Goal: Task Accomplishment & Management: Manage account settings

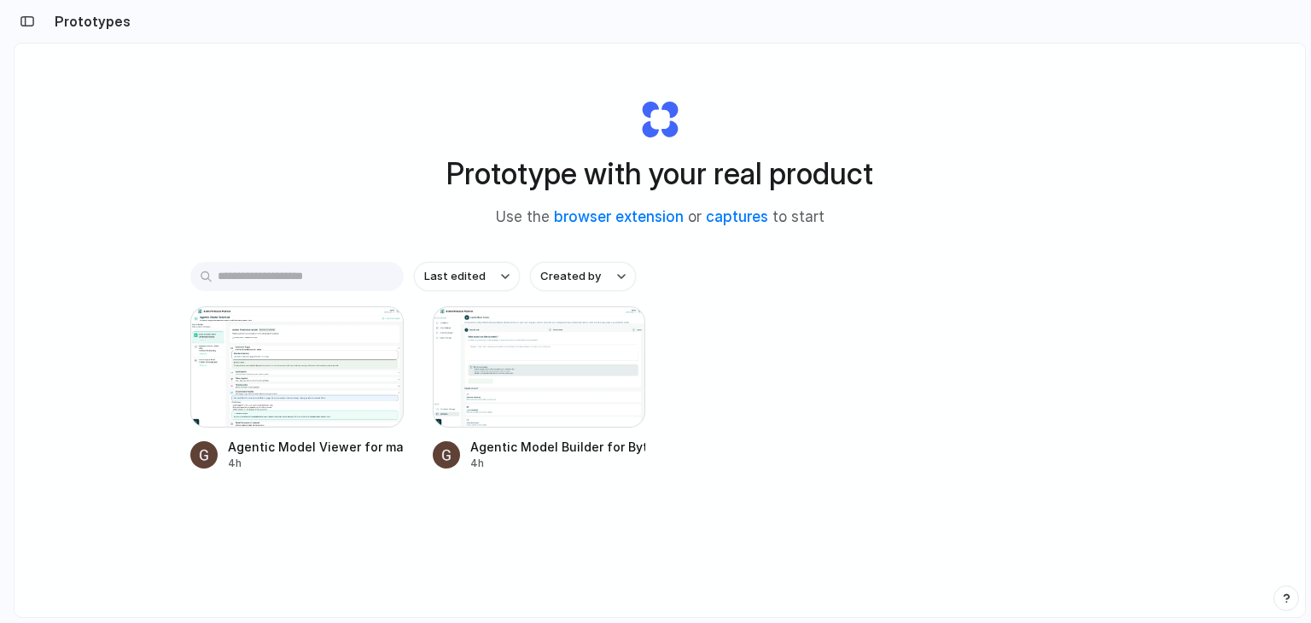
click at [98, 25] on h2 "Prototypes" at bounding box center [89, 21] width 83 height 20
click at [19, 23] on button "button" at bounding box center [27, 21] width 27 height 27
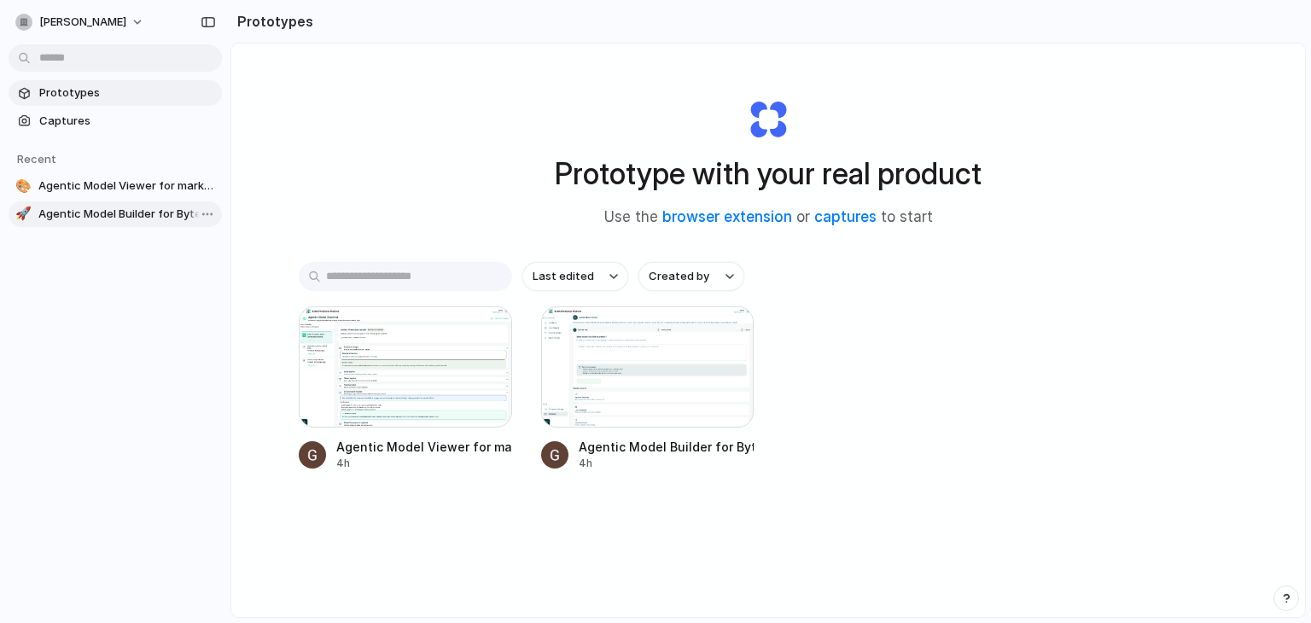
click at [119, 217] on span "Agentic Model Builder for Bytek Prediction Platform" at bounding box center [126, 214] width 177 height 17
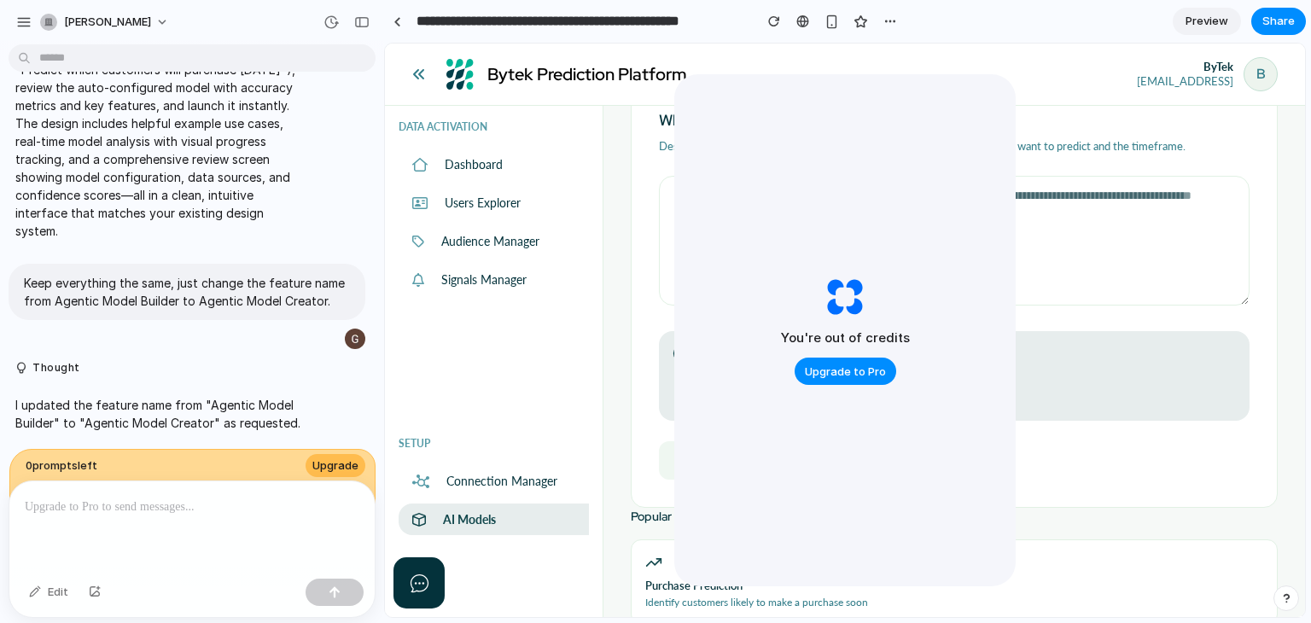
scroll to position [256, 0]
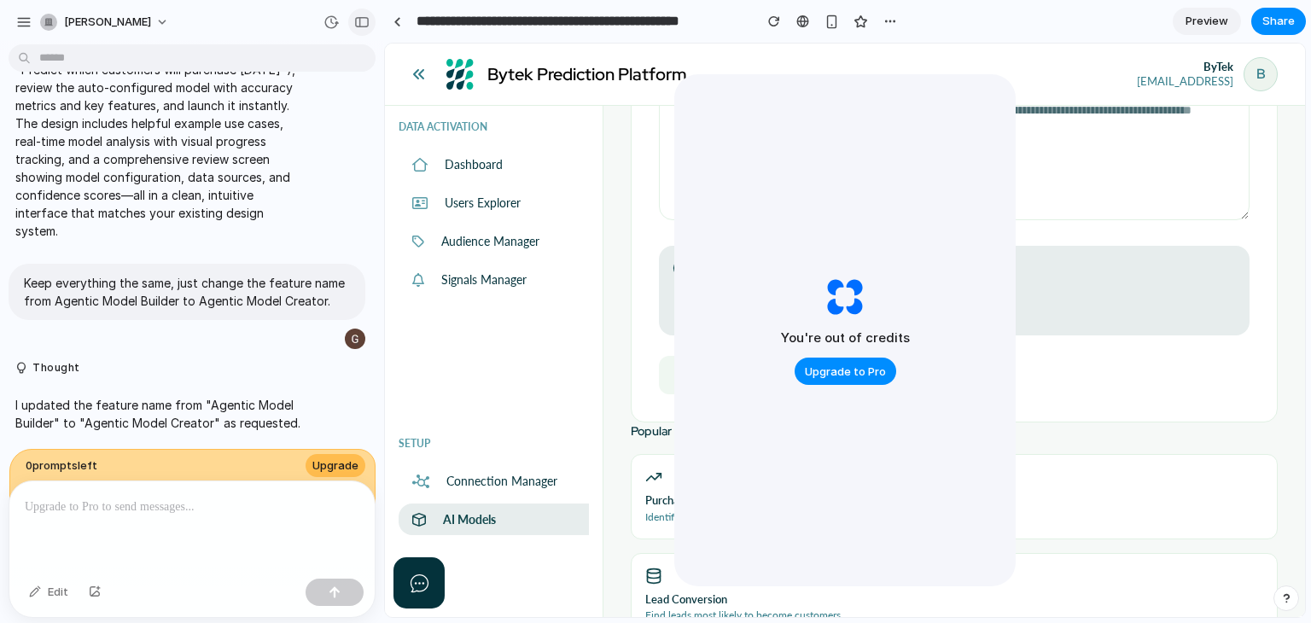
click at [366, 17] on div "button" at bounding box center [361, 22] width 15 height 12
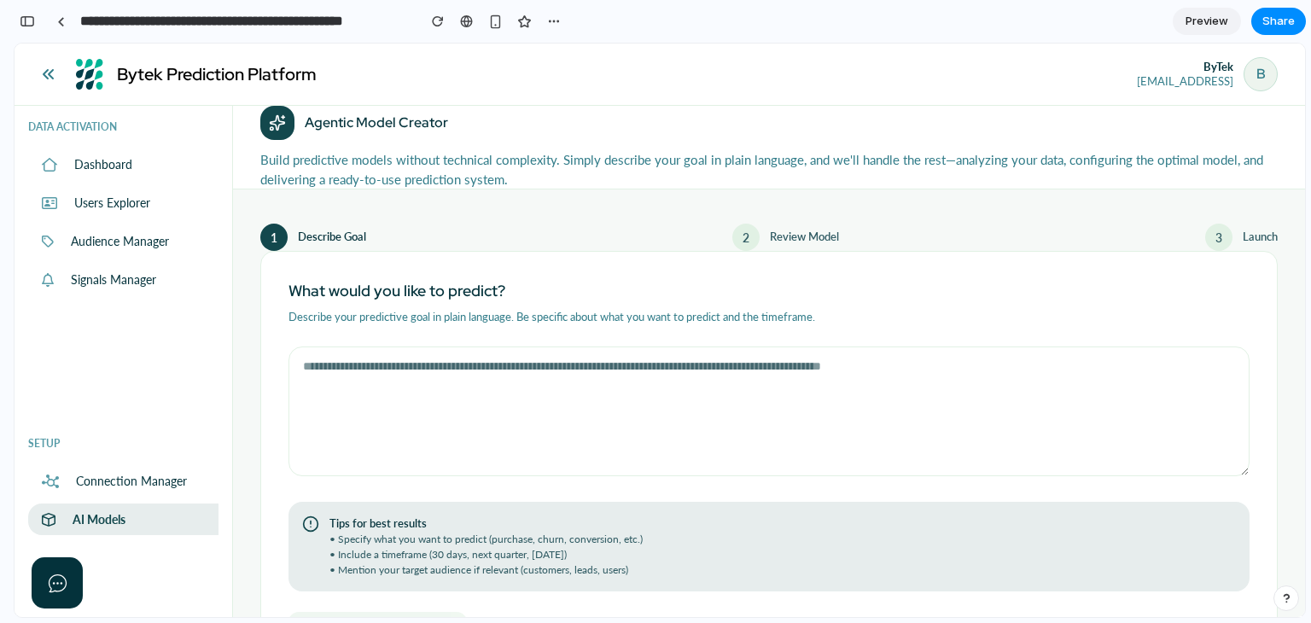
scroll to position [1376, 0]
click at [739, 241] on div "2" at bounding box center [745, 237] width 27 height 27
click at [31, 24] on div "button" at bounding box center [27, 21] width 15 height 12
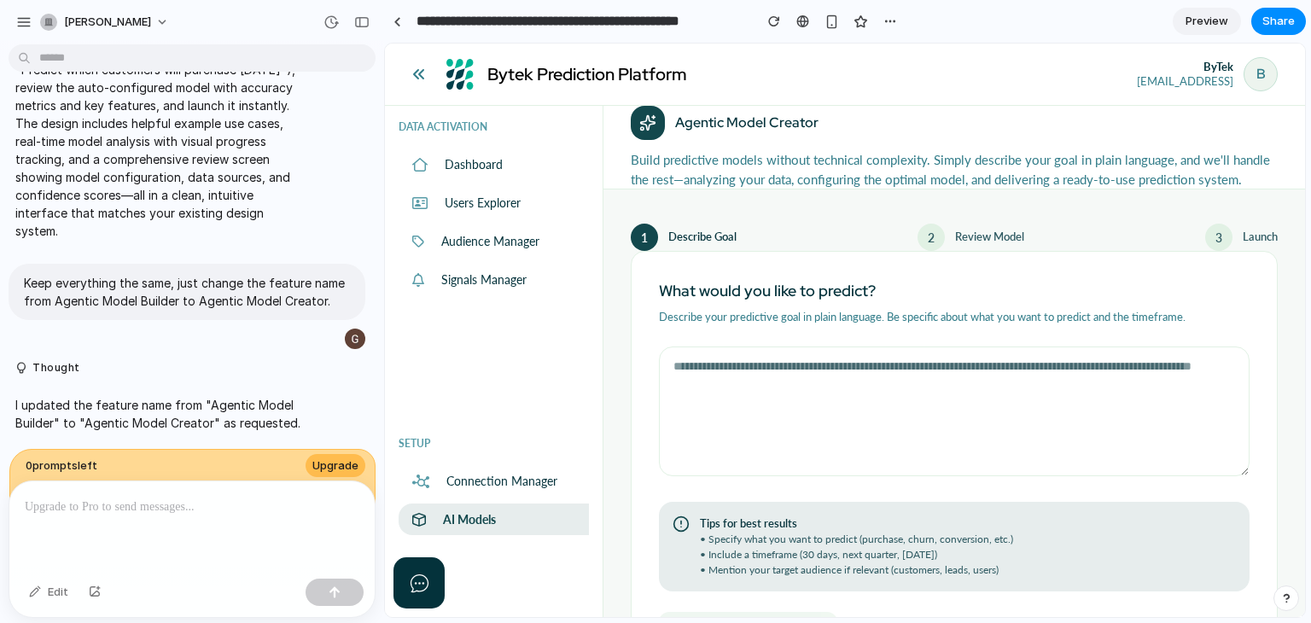
click at [31, 24] on div "button" at bounding box center [23, 22] width 15 height 15
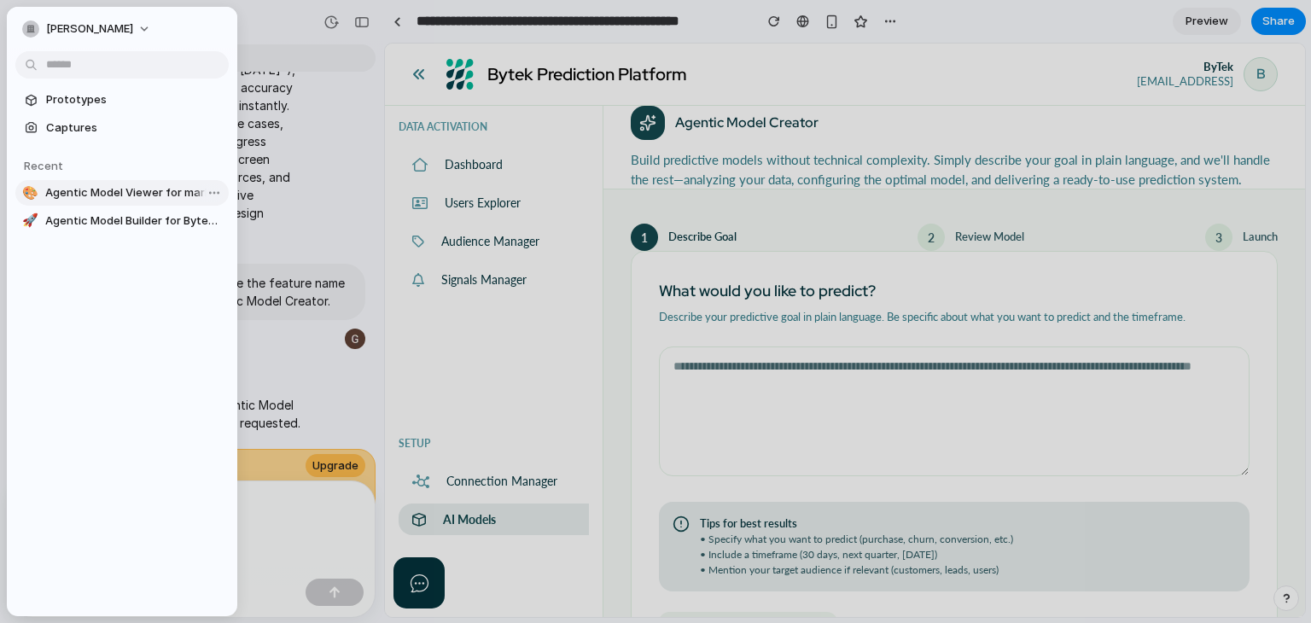
click at [106, 196] on span "Agentic Model Viewer for marketers" at bounding box center [133, 192] width 177 height 17
type input "**********"
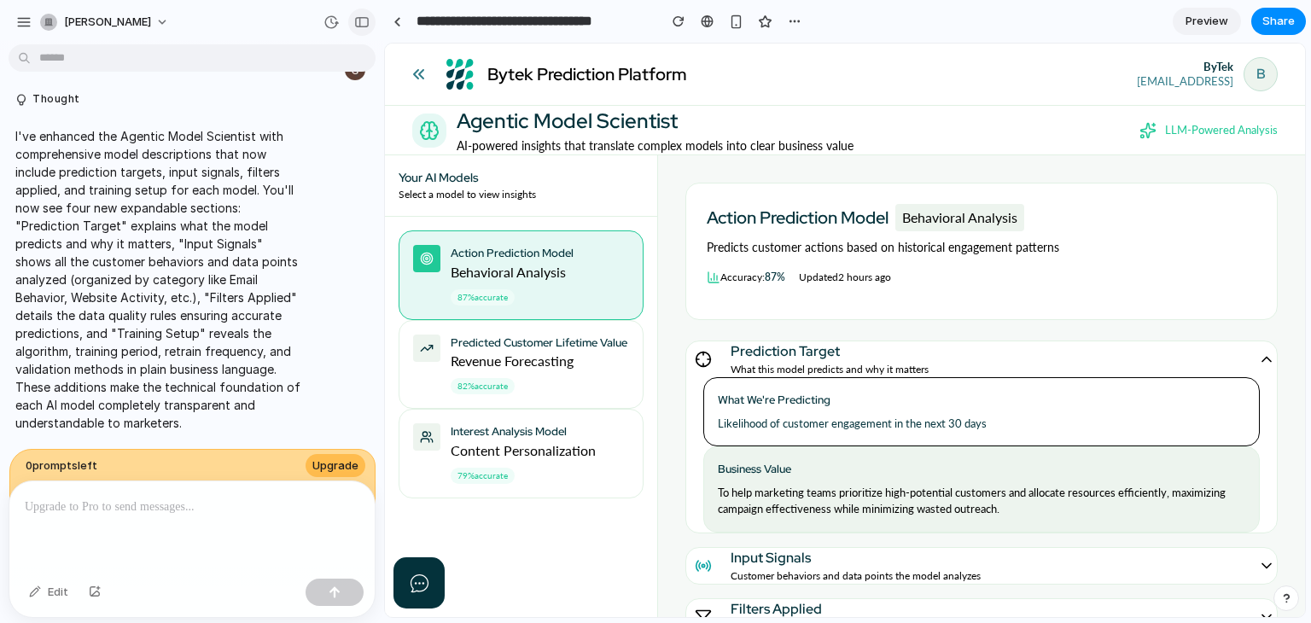
click at [358, 21] on div "button" at bounding box center [361, 22] width 15 height 12
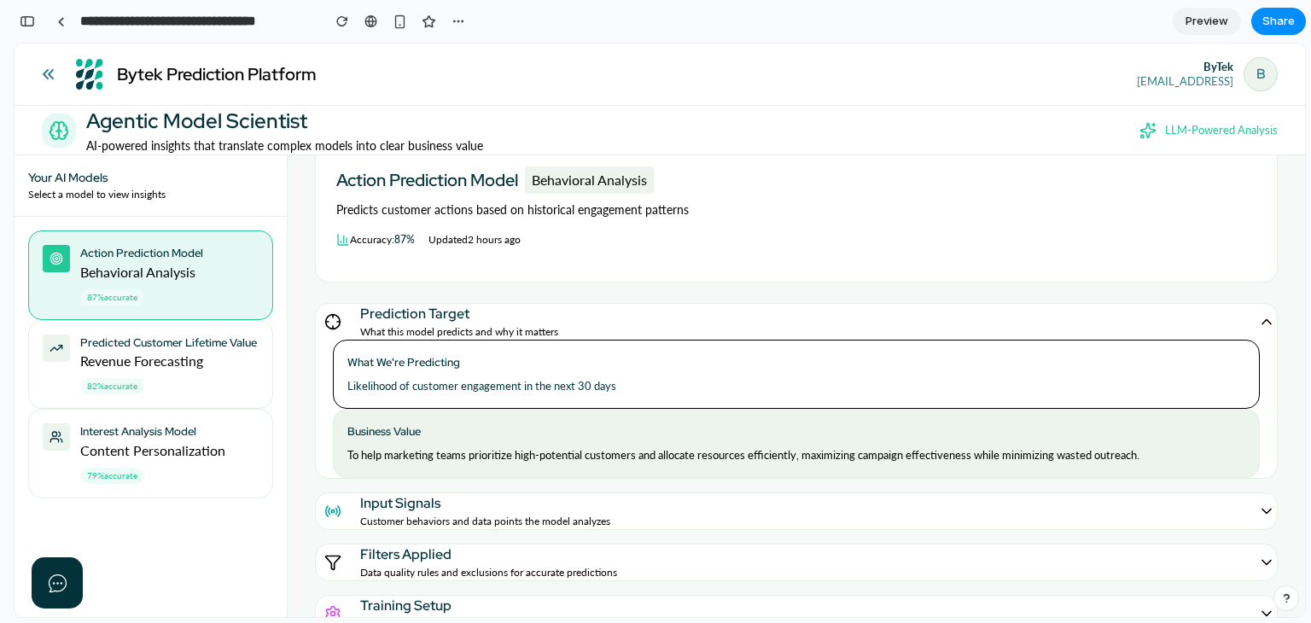
scroll to position [40, 0]
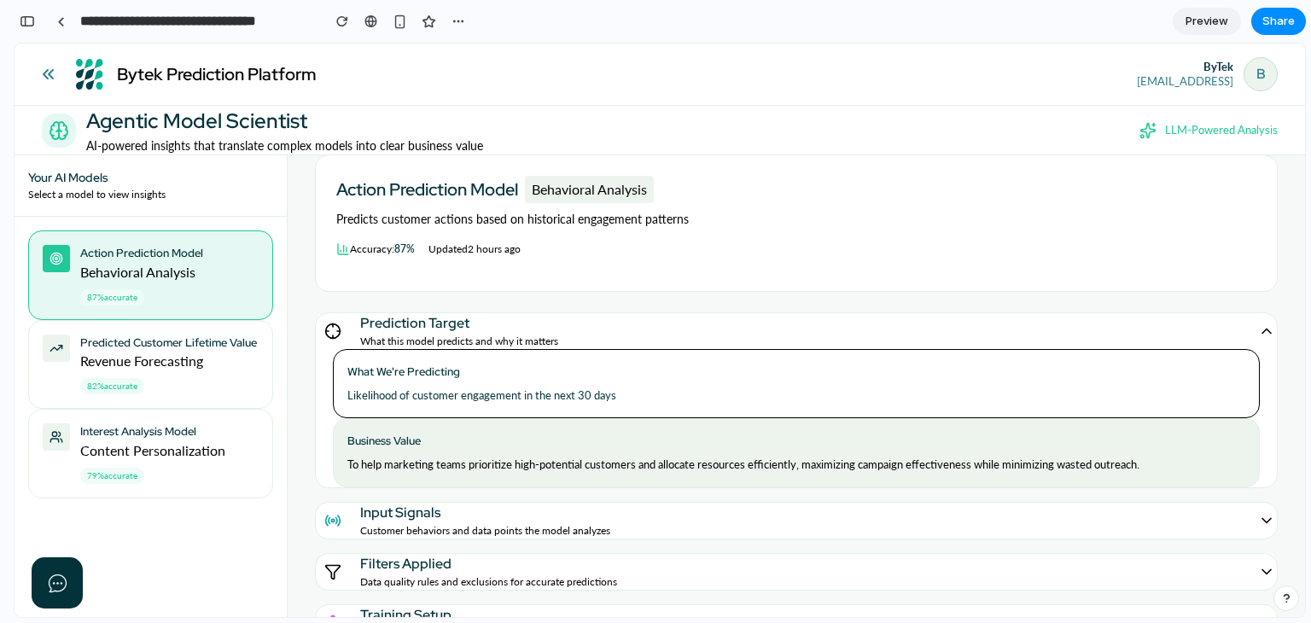
drag, startPoint x: 1301, startPoint y: 210, endPoint x: 1325, endPoint y: 44, distance: 167.3
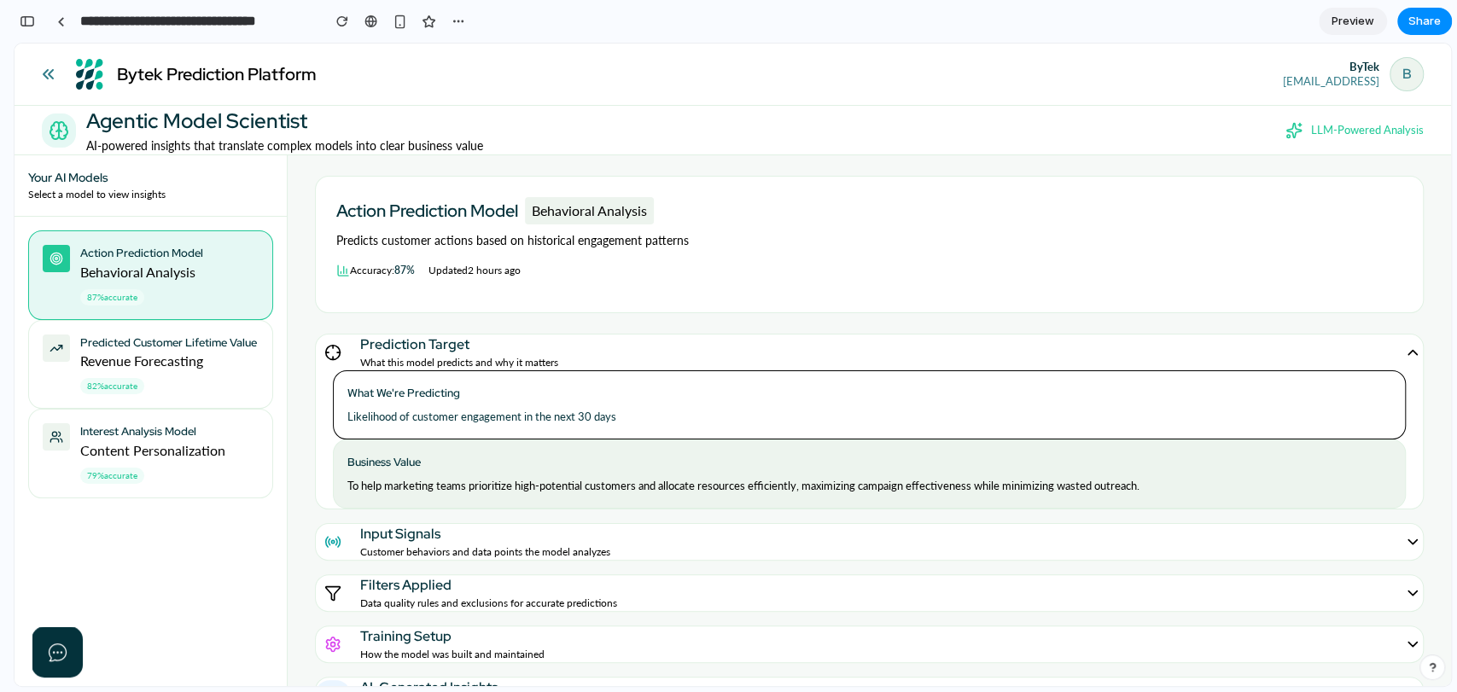
scroll to position [0, 0]
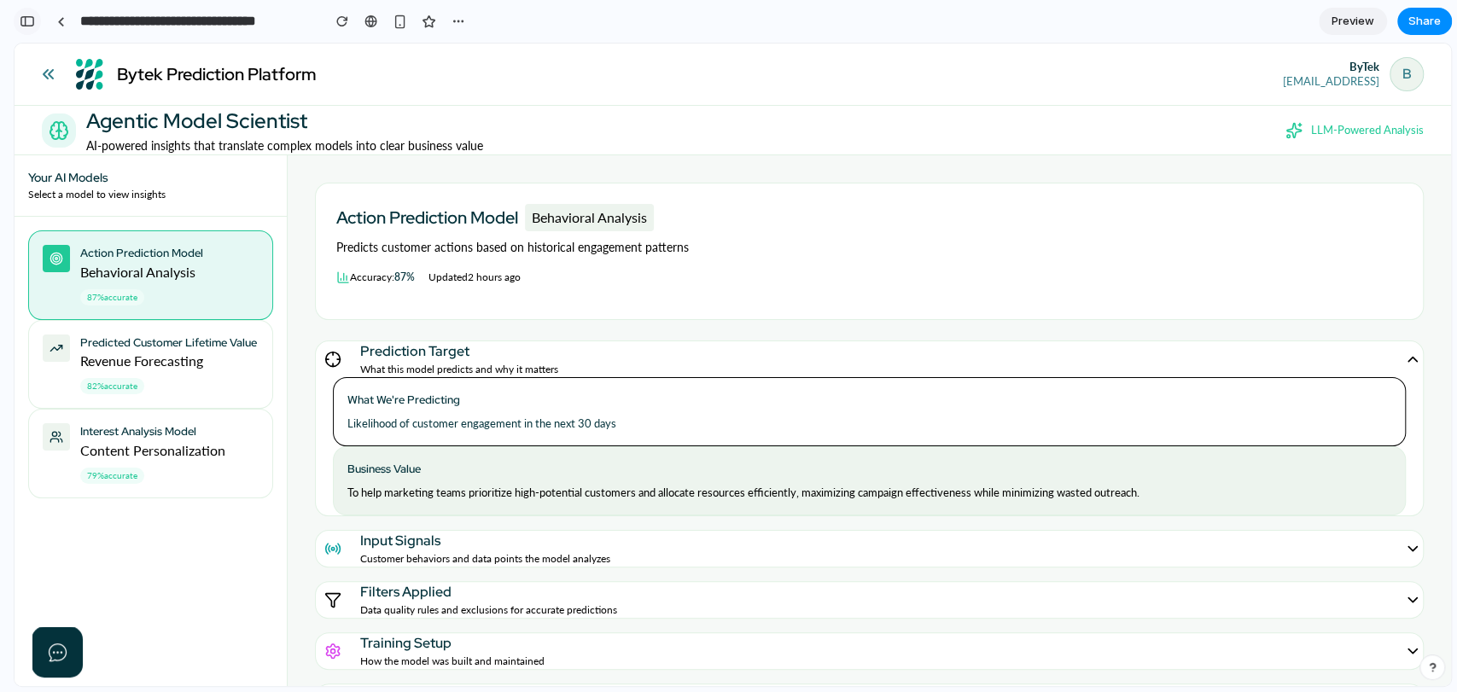
click at [28, 22] on div "button" at bounding box center [27, 21] width 15 height 12
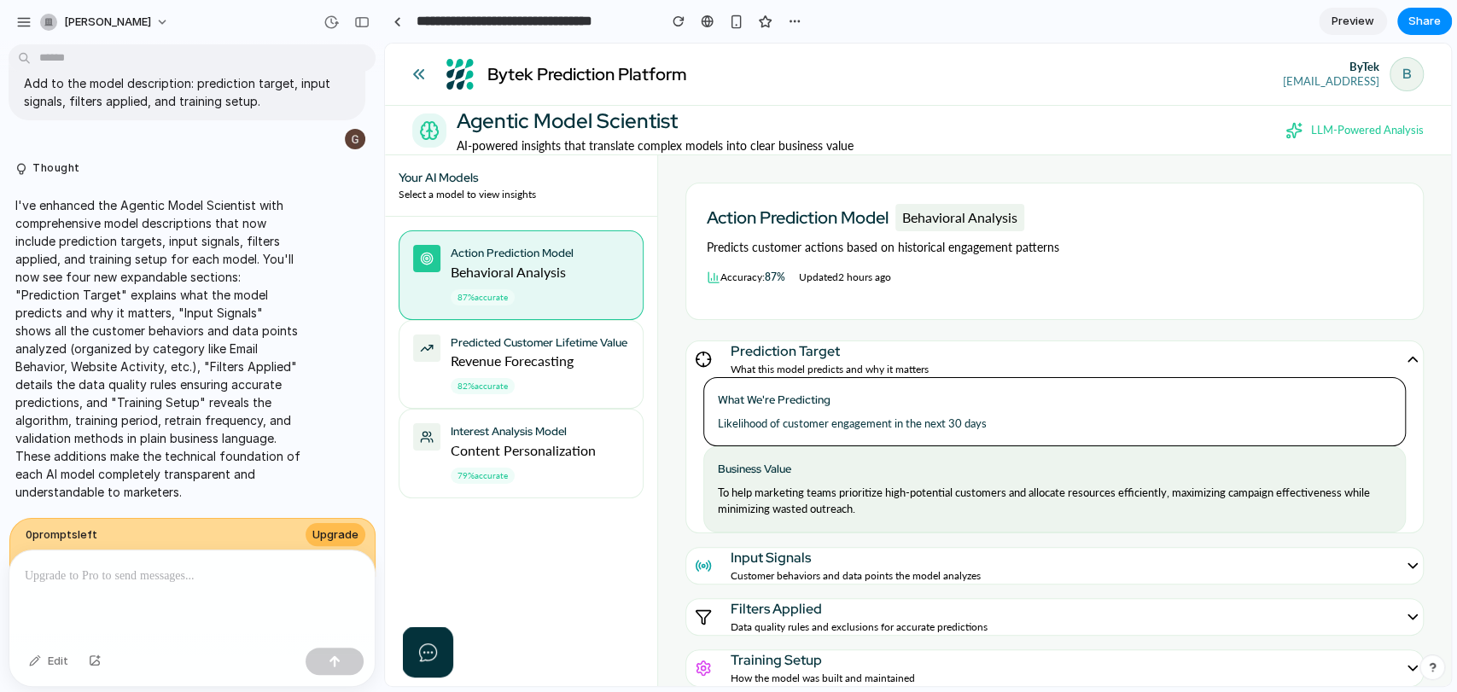
scroll to position [655, 0]
click at [28, 22] on div "button" at bounding box center [23, 22] width 15 height 15
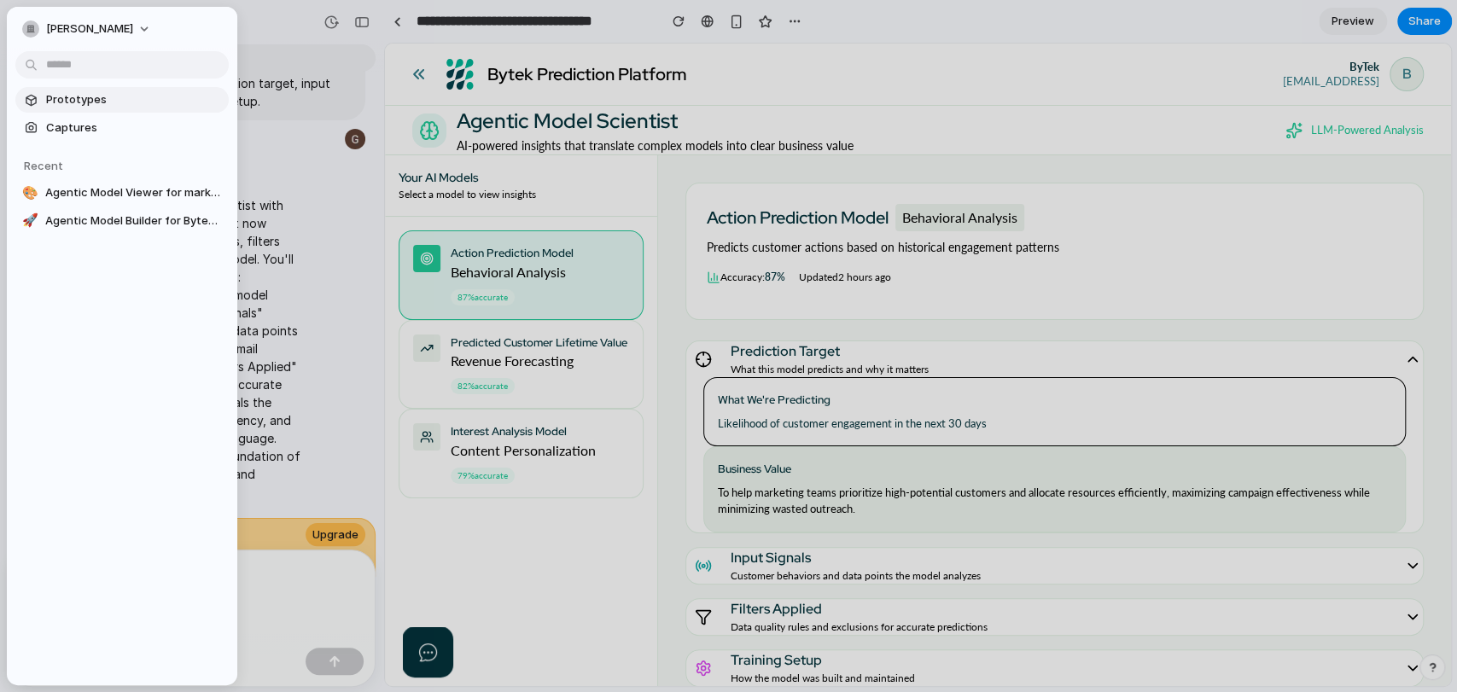
click at [61, 97] on span "Prototypes" at bounding box center [134, 99] width 176 height 17
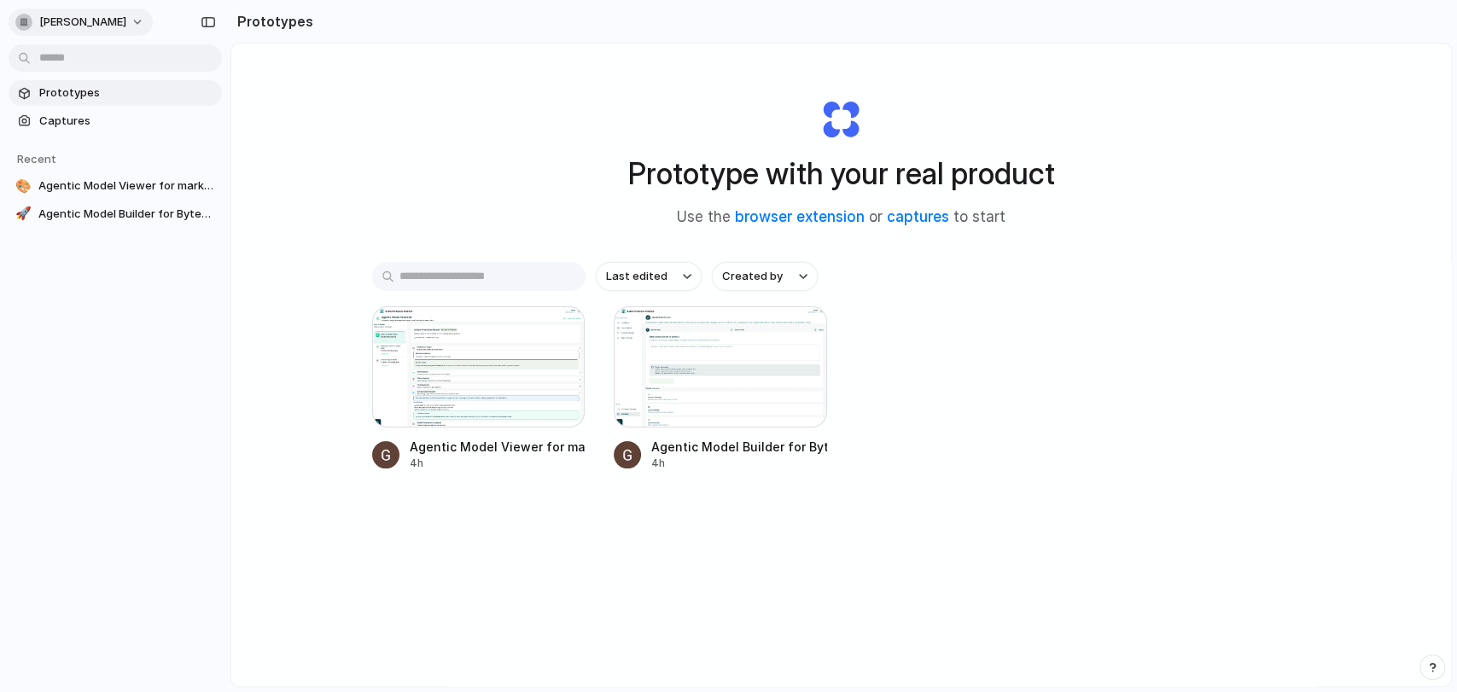
click at [153, 19] on button "[PERSON_NAME]" at bounding box center [81, 22] width 144 height 27
click at [79, 147] on span "Sign out" at bounding box center [61, 142] width 45 height 17
